Goal: Information Seeking & Learning: Learn about a topic

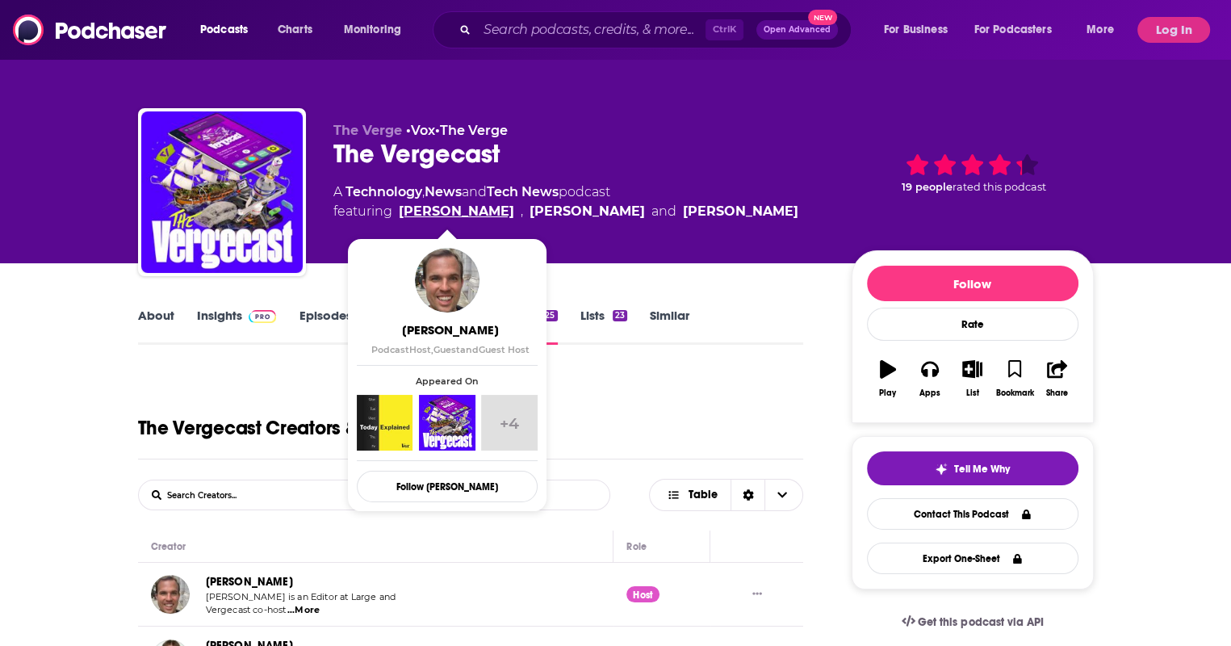
click at [466, 206] on link "[PERSON_NAME]" at bounding box center [456, 211] width 115 height 19
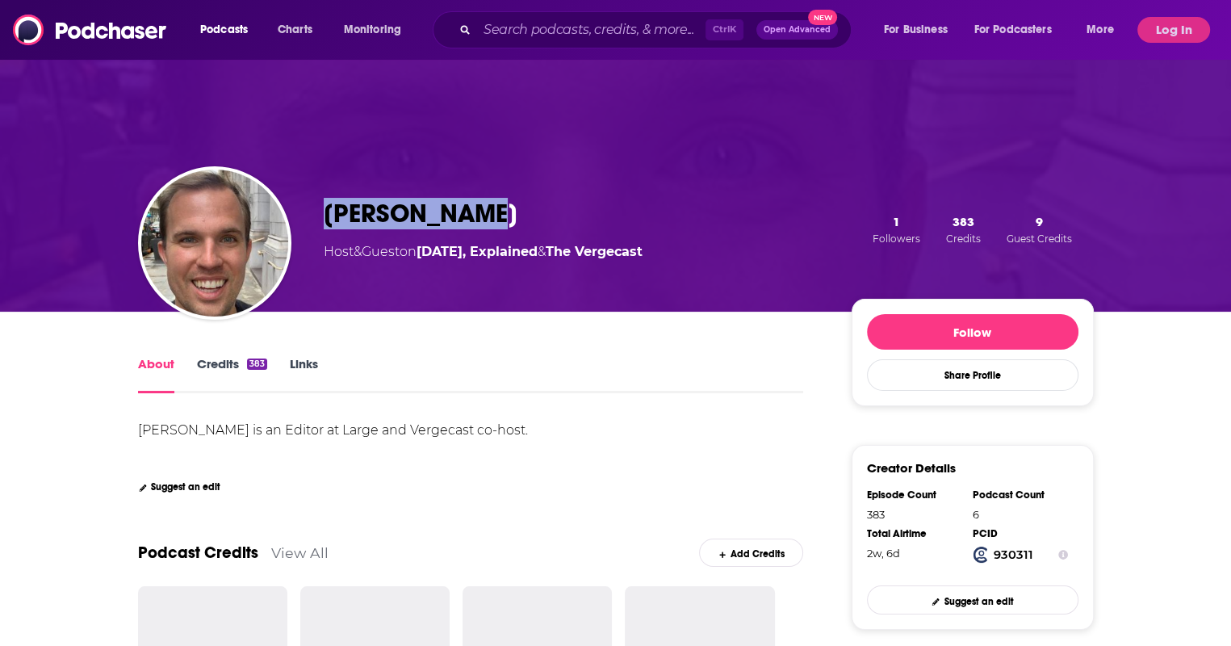
drag, startPoint x: 489, startPoint y: 209, endPoint x: 310, endPoint y: 190, distance: 180.2
click at [310, 190] on div "[PERSON_NAME] Host & Guest on [DATE], Explained & The Vergecast 1 Followers 383…" at bounding box center [616, 229] width 956 height 165
copy div "[PERSON_NAME]"
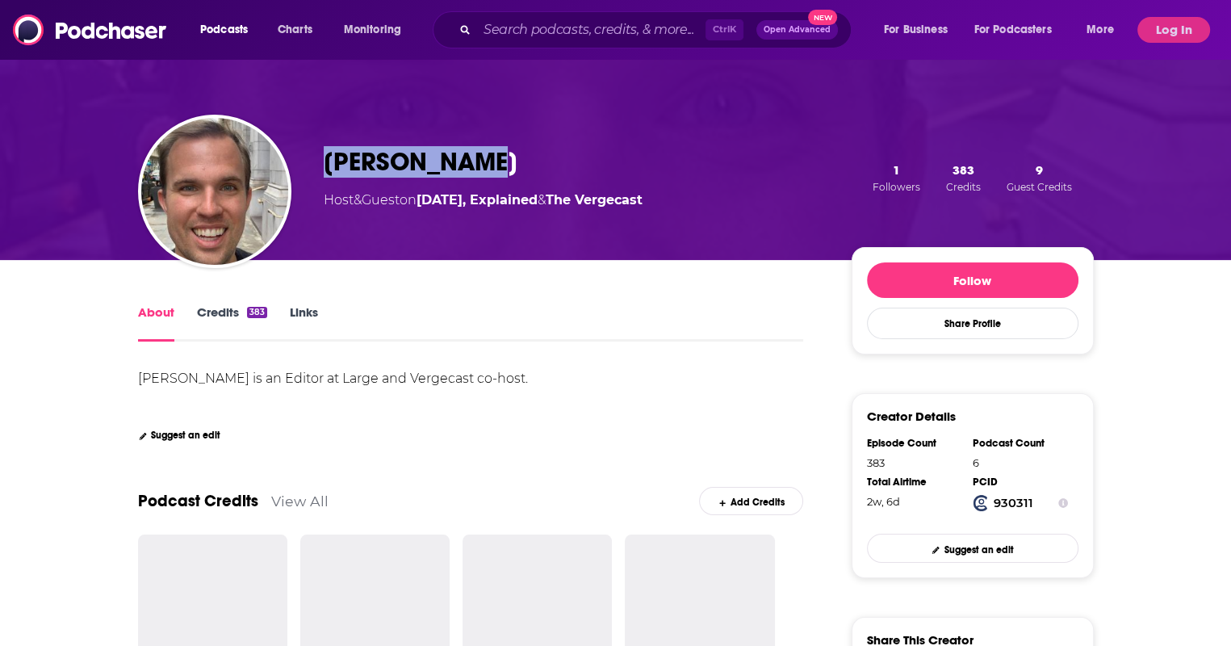
scroll to position [53, 0]
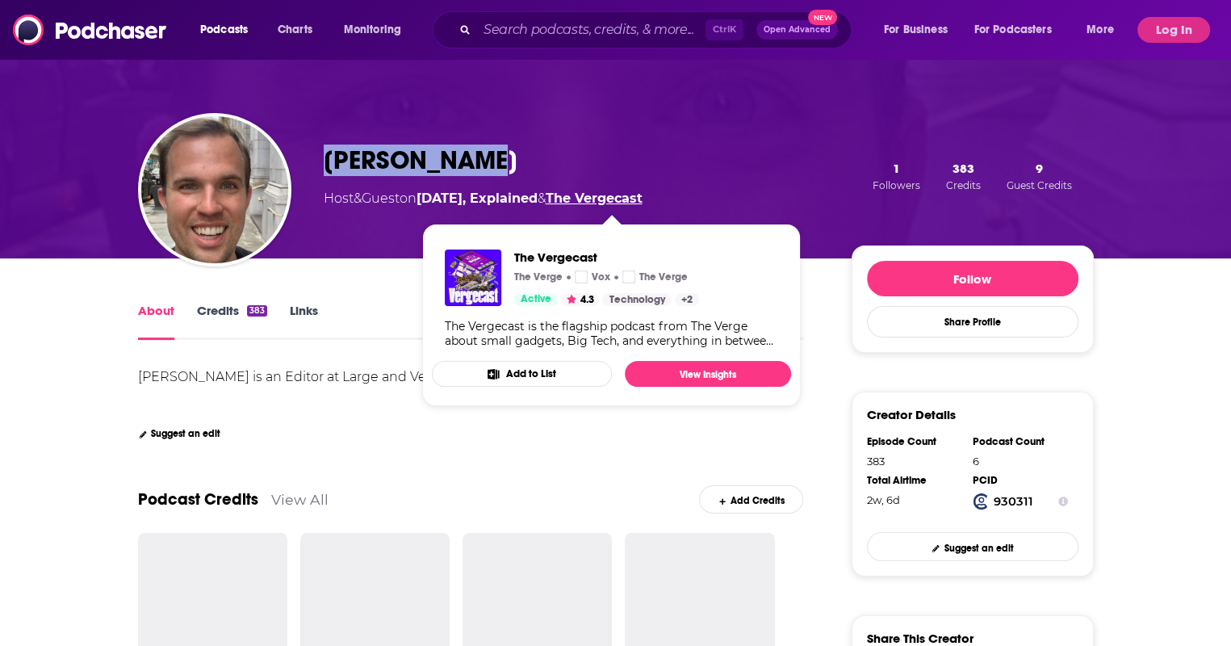
click at [611, 196] on link "The Vergecast" at bounding box center [594, 197] width 97 height 15
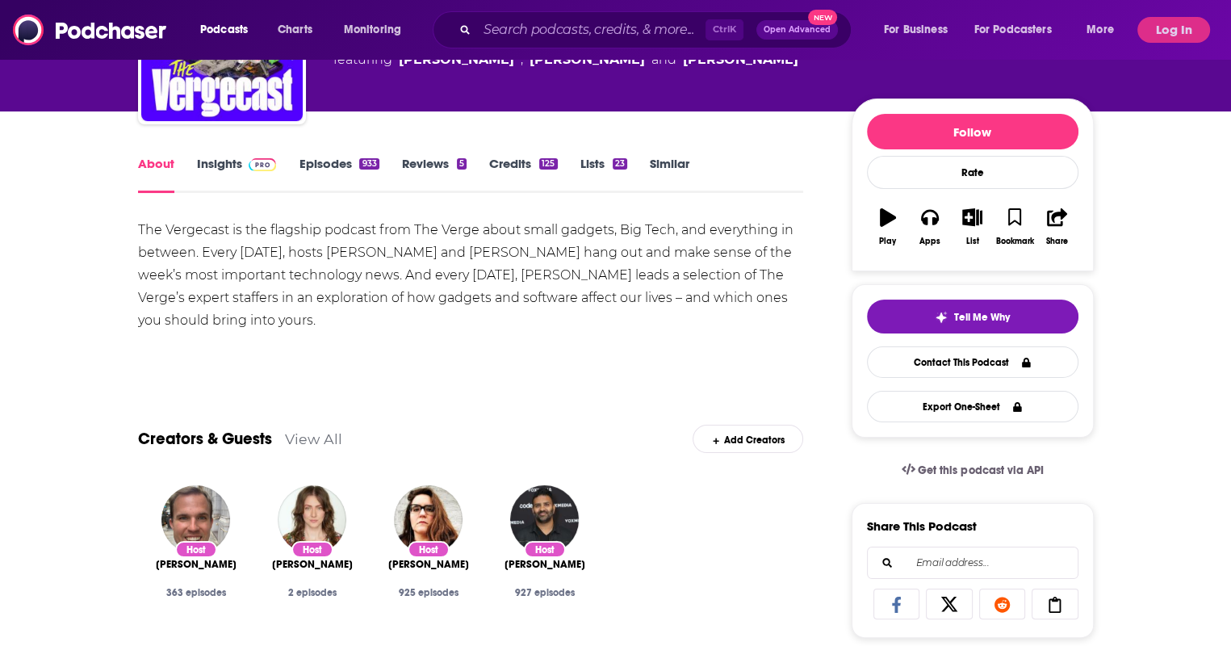
scroll to position [420, 0]
